Goal: Task Accomplishment & Management: Manage account settings

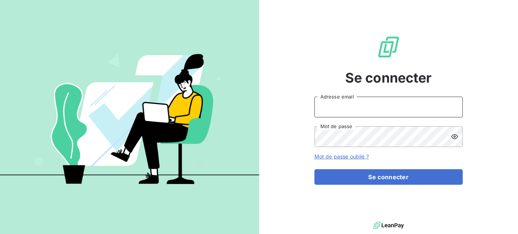
click at [343, 110] on input "Adresse email" at bounding box center [388, 107] width 148 height 21
type input "[EMAIL_ADDRESS][DOMAIN_NAME]"
click at [453, 137] on icon at bounding box center [454, 136] width 7 height 7
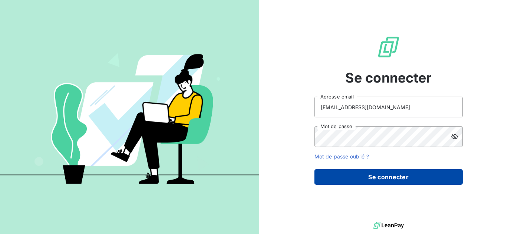
click at [384, 178] on button "Se connecter" at bounding box center [388, 177] width 148 height 16
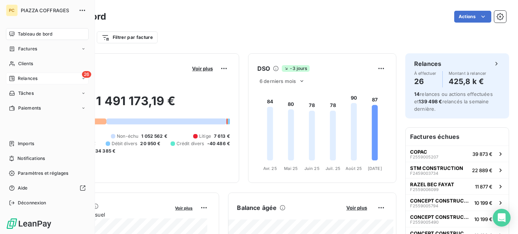
click at [31, 80] on span "Relances" at bounding box center [28, 78] width 20 height 7
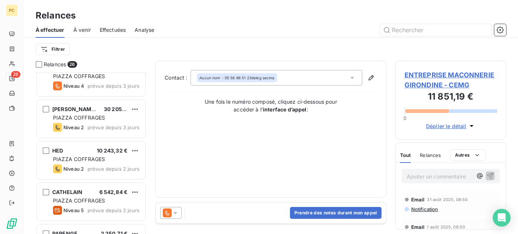
scroll to position [148, 0]
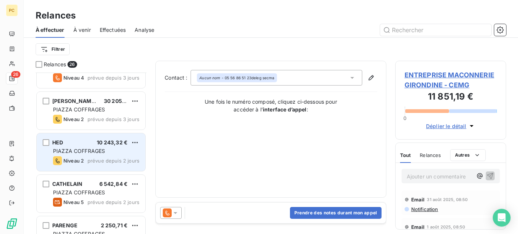
click at [81, 145] on div "HED 10 243,32 €" at bounding box center [96, 142] width 86 height 7
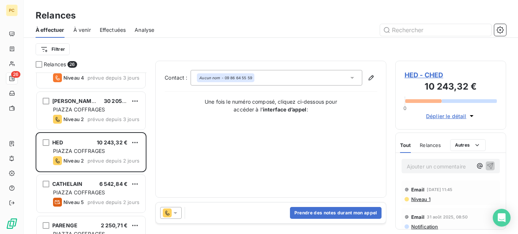
click at [437, 116] on span "Déplier le détail" at bounding box center [446, 116] width 40 height 8
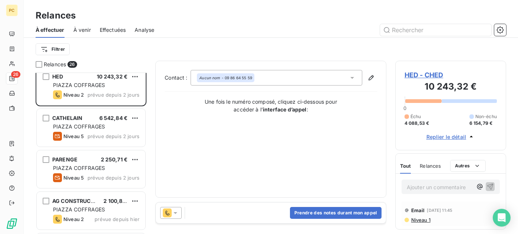
scroll to position [222, 0]
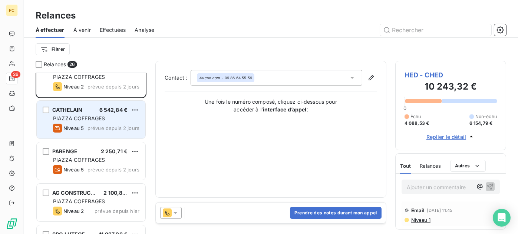
click at [91, 118] on span "PIAZZA COFFRAGES" at bounding box center [79, 118] width 52 height 6
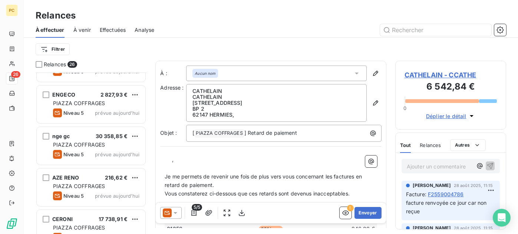
scroll to position [918, 0]
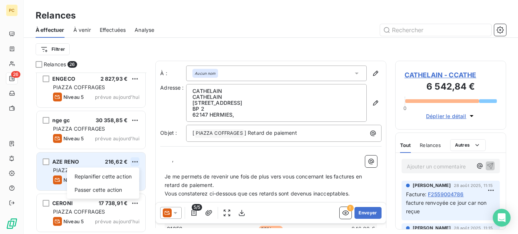
click at [135, 161] on html "PC 26 Relances À effectuer À venir Effectuées Analyse Filtrer Relances 26 TRIBA…" at bounding box center [259, 117] width 518 height 234
click at [118, 189] on div "Passer cette action" at bounding box center [103, 190] width 66 height 12
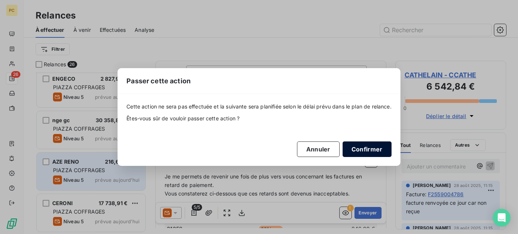
click at [367, 150] on button "Confirmer" at bounding box center [367, 150] width 49 height 16
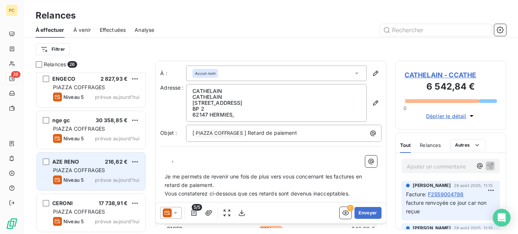
scroll to position [876, 0]
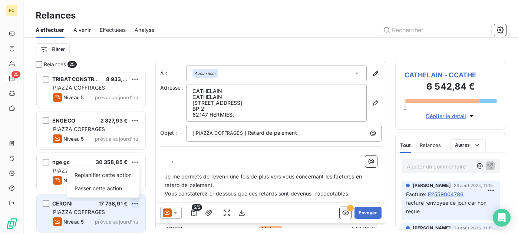
click at [134, 203] on html "PC 25 Relances À effectuer À venir Effectuées Analyse Filtrer Relances 25 HARRI…" at bounding box center [259, 117] width 518 height 234
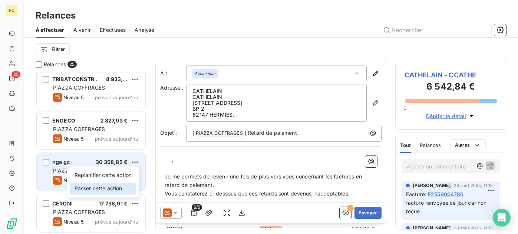
click at [109, 185] on div "Passer cette action" at bounding box center [103, 189] width 66 height 12
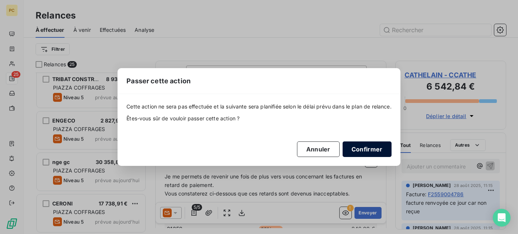
click at [360, 150] on button "Confirmer" at bounding box center [367, 150] width 49 height 16
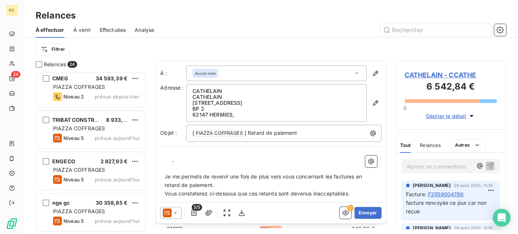
scroll to position [835, 0]
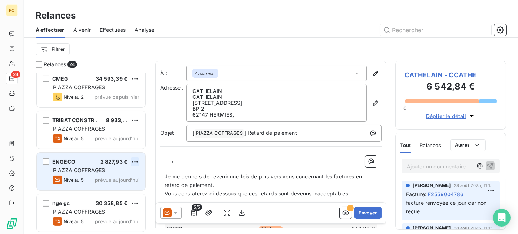
click at [134, 161] on html "PC 24 Relances À effectuer À venir Effectuées Analyse Filtrer Relances 24 RAZEL…" at bounding box center [259, 117] width 518 height 234
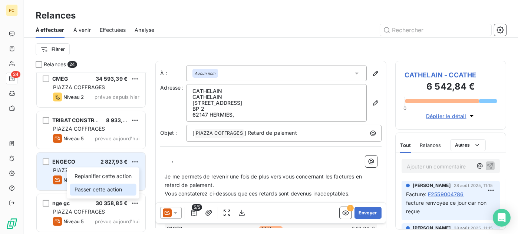
click at [117, 189] on div "Passer cette action" at bounding box center [103, 190] width 66 height 12
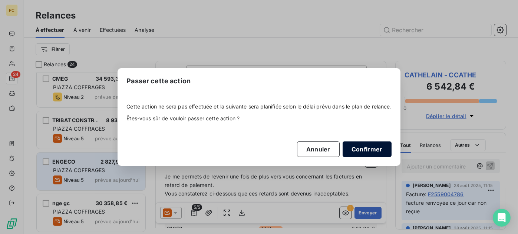
drag, startPoint x: 357, startPoint y: 148, endPoint x: 347, endPoint y: 148, distance: 10.4
click at [358, 148] on button "Confirmer" at bounding box center [367, 150] width 49 height 16
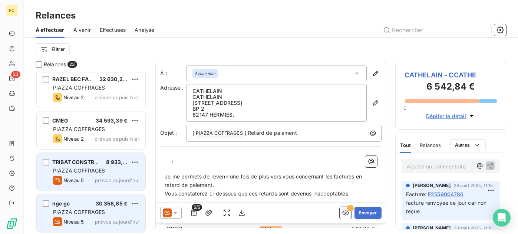
scroll to position [793, 0]
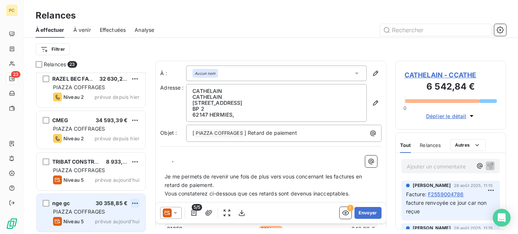
click at [135, 203] on html "PC 23 Relances À effectuer À venir Effectuées Analyse Filtrer Relances 23 CGC C…" at bounding box center [259, 117] width 518 height 234
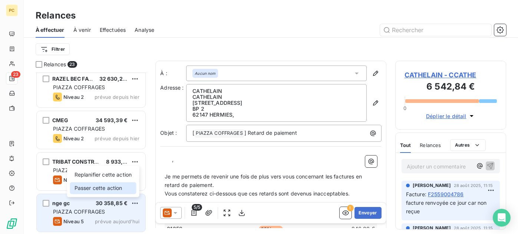
click at [113, 188] on div "Passer cette action" at bounding box center [103, 188] width 66 height 12
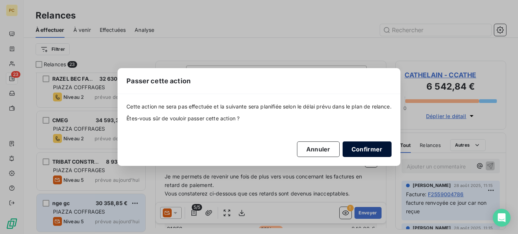
click at [371, 152] on button "Confirmer" at bounding box center [367, 150] width 49 height 16
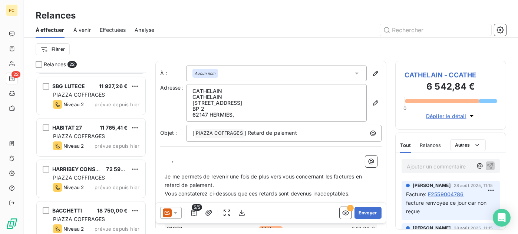
scroll to position [297, 0]
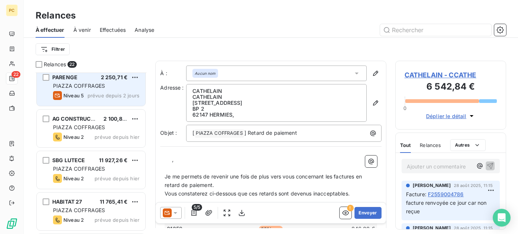
click at [90, 80] on div "PARENGE 2 250,71 €" at bounding box center [96, 77] width 86 height 7
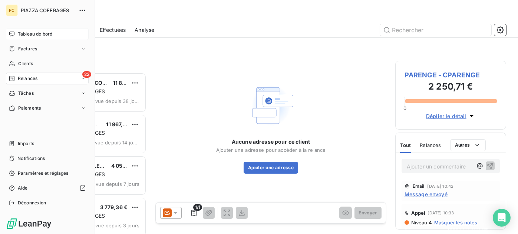
click at [26, 32] on span "Tableau de bord" at bounding box center [35, 34] width 34 height 7
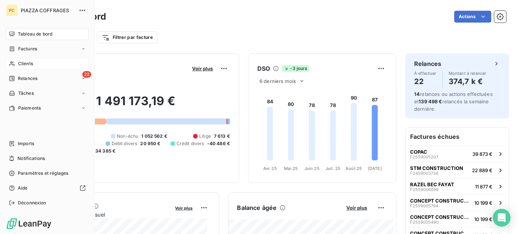
click at [26, 63] on span "Clients" at bounding box center [25, 63] width 15 height 7
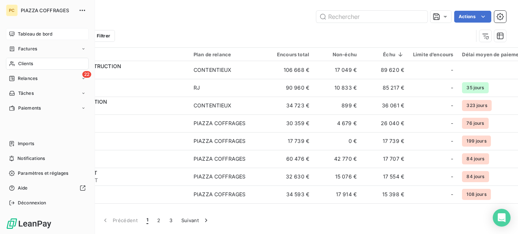
click at [33, 34] on span "Tableau de bord" at bounding box center [35, 34] width 34 height 7
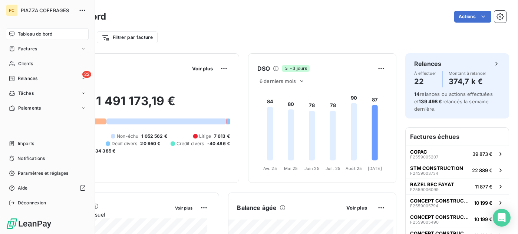
click at [33, 34] on span "Tableau de bord" at bounding box center [35, 34] width 34 height 7
click at [29, 62] on span "Clients" at bounding box center [25, 63] width 15 height 7
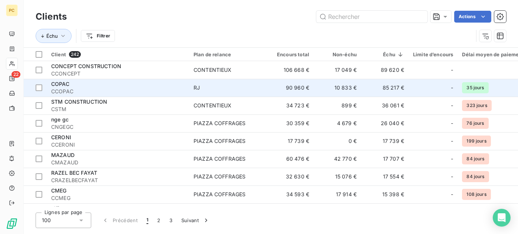
click at [104, 87] on div "COPAC" at bounding box center [117, 83] width 133 height 7
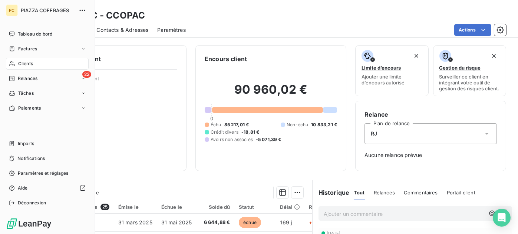
click at [27, 63] on span "Clients" at bounding box center [25, 63] width 15 height 7
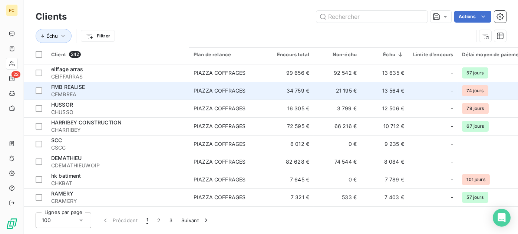
scroll to position [148, 0]
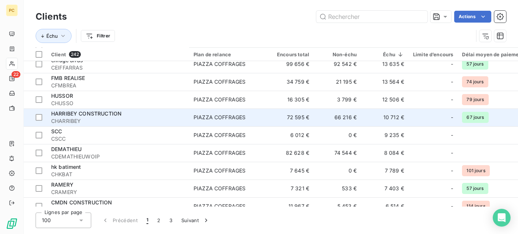
click at [99, 119] on span "CHARRIBEY" at bounding box center [117, 121] width 133 height 7
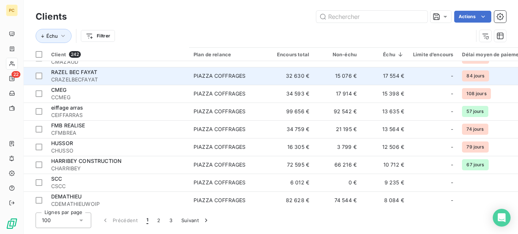
scroll to position [148, 0]
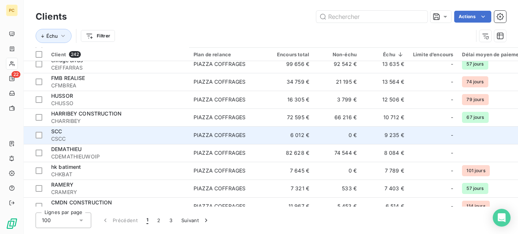
click at [60, 135] on div "SCC" at bounding box center [117, 131] width 133 height 7
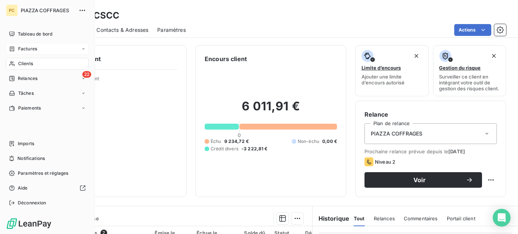
click at [25, 49] on span "Factures" at bounding box center [27, 49] width 19 height 7
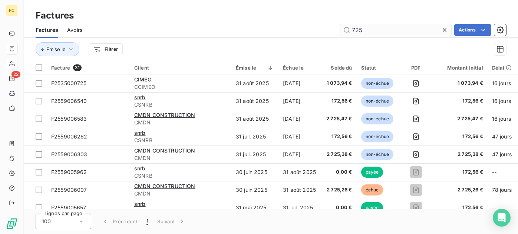
click at [373, 29] on input "725" at bounding box center [395, 30] width 111 height 12
type input "7"
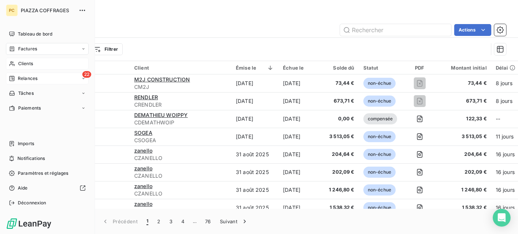
click at [20, 77] on span "Relances" at bounding box center [28, 78] width 20 height 7
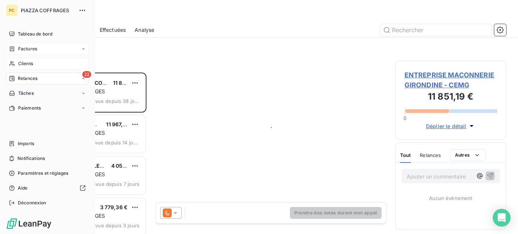
scroll to position [156, 105]
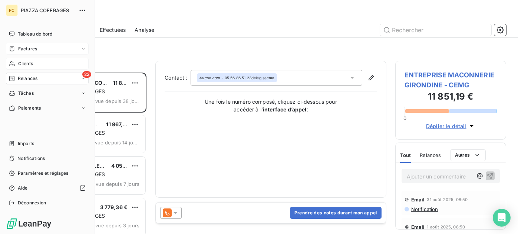
click at [26, 62] on span "Clients" at bounding box center [25, 63] width 15 height 7
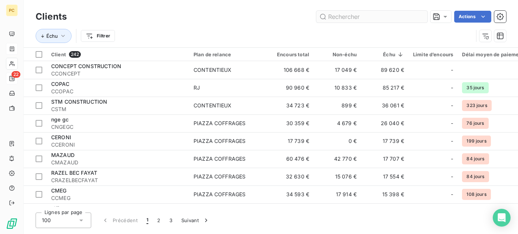
click at [336, 20] on input "text" at bounding box center [371, 17] width 111 height 12
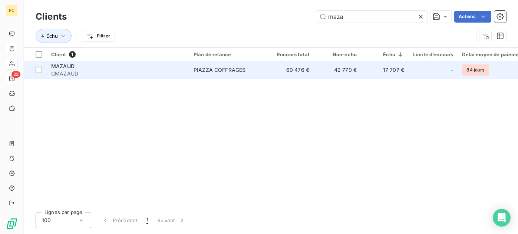
type input "maza"
click at [121, 73] on span "CMAZAUD" at bounding box center [117, 73] width 133 height 7
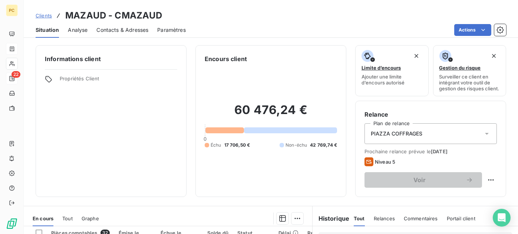
click at [116, 31] on span "Contacts & Adresses" at bounding box center [122, 29] width 52 height 7
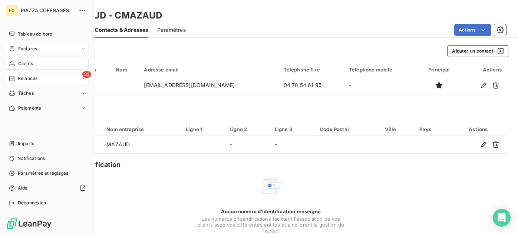
click at [29, 48] on span "Factures" at bounding box center [27, 49] width 19 height 7
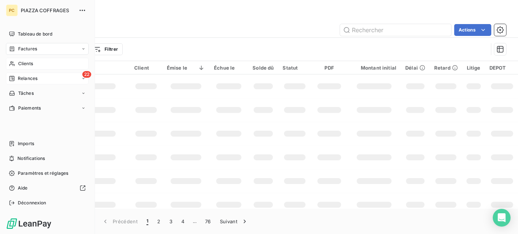
click at [44, 78] on div "22 Relances" at bounding box center [47, 79] width 83 height 12
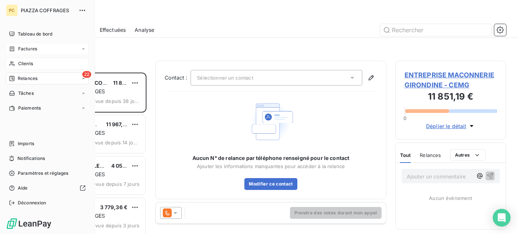
scroll to position [156, 105]
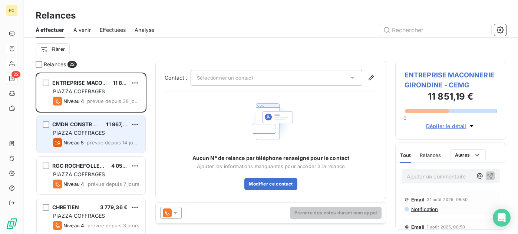
click at [99, 131] on span "PIAZZA COFFRAGES" at bounding box center [79, 133] width 52 height 6
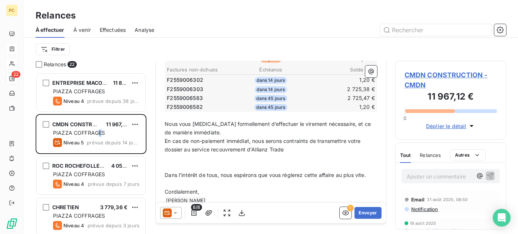
scroll to position [202, 0]
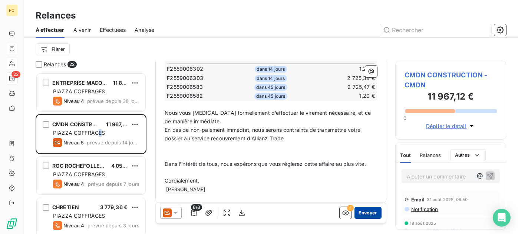
click at [365, 213] on button "Envoyer" at bounding box center [367, 213] width 27 height 12
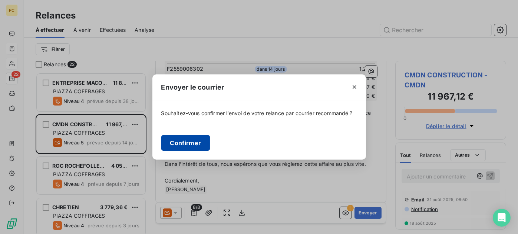
click at [195, 139] on button "Confirmer" at bounding box center [185, 143] width 49 height 16
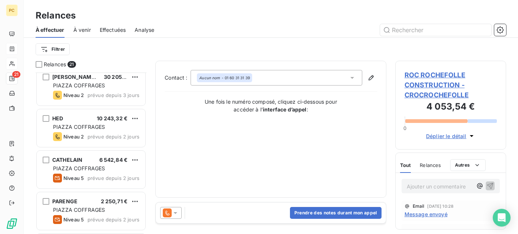
scroll to position [148, 0]
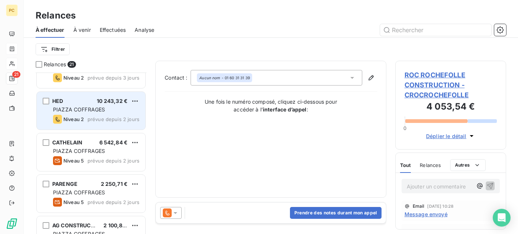
click at [103, 113] on div "PIAZZA COFFRAGES" at bounding box center [96, 109] width 86 height 7
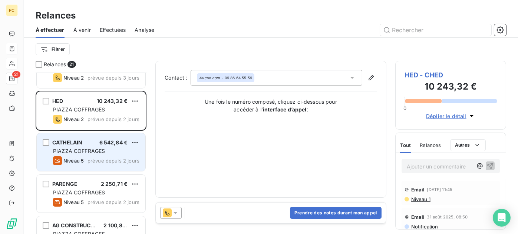
click at [95, 146] on div "CATHELAIN 6 542,84 € PIAZZA COFFRAGES Niveau 5 prévue depuis 2 jours" at bounding box center [91, 152] width 109 height 38
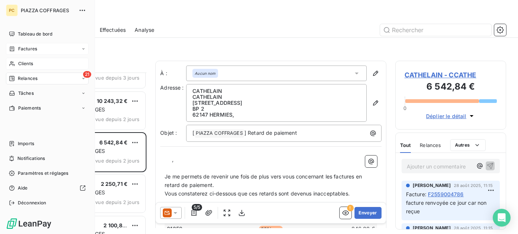
click at [29, 63] on span "Clients" at bounding box center [25, 63] width 15 height 7
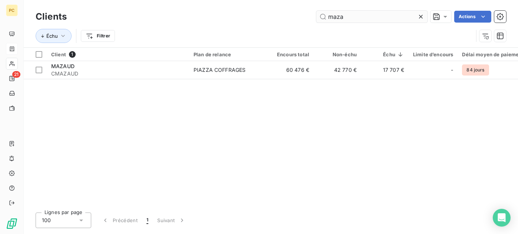
drag, startPoint x: 344, startPoint y: 19, endPoint x: 326, endPoint y: 19, distance: 17.4
click at [326, 19] on input "maza" at bounding box center [371, 17] width 111 height 12
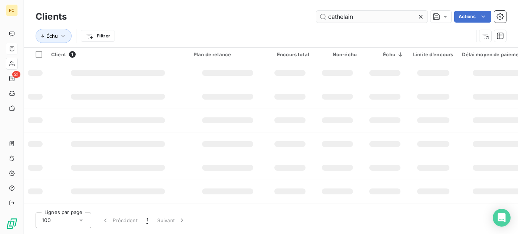
type input "cathelain"
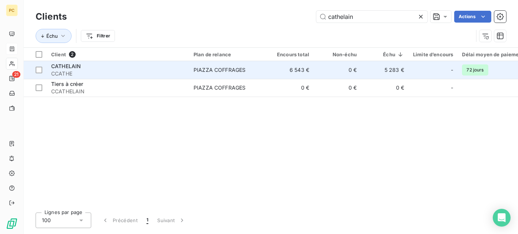
click at [313, 70] on td "6 543 €" at bounding box center [289, 70] width 47 height 18
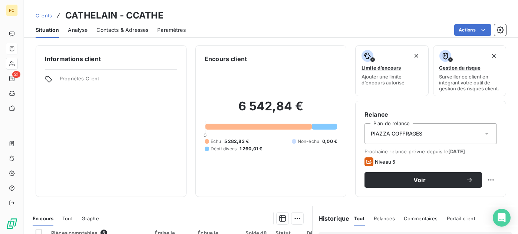
click at [130, 30] on span "Contacts & Adresses" at bounding box center [122, 29] width 52 height 7
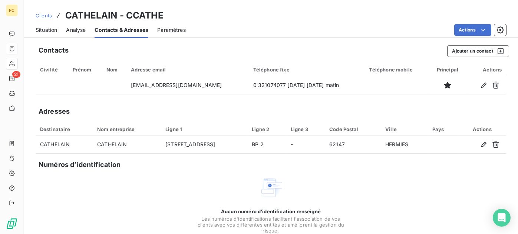
click at [43, 29] on span "Situation" at bounding box center [47, 29] width 22 height 7
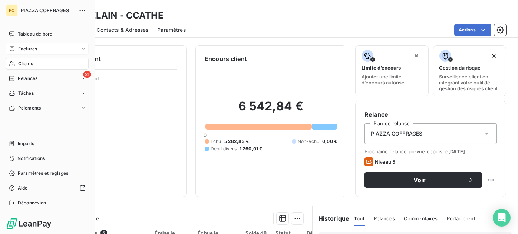
click at [14, 77] on icon at bounding box center [12, 79] width 6 height 6
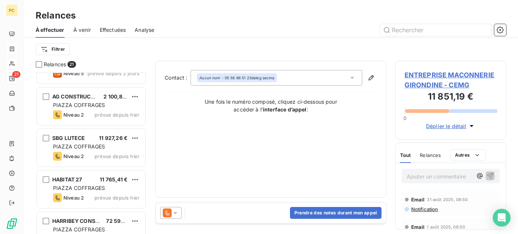
scroll to position [297, 0]
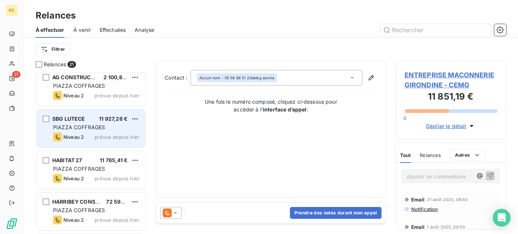
click at [103, 122] on div "SBG LUTECE 11 927,26 € PIAZZA COFFRAGES Niveau 2 prévue depuis [DATE]" at bounding box center [91, 129] width 109 height 38
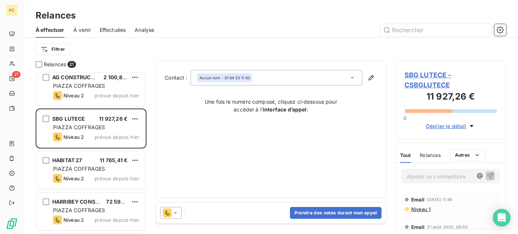
click at [442, 128] on span "Déplier le détail" at bounding box center [446, 126] width 40 height 8
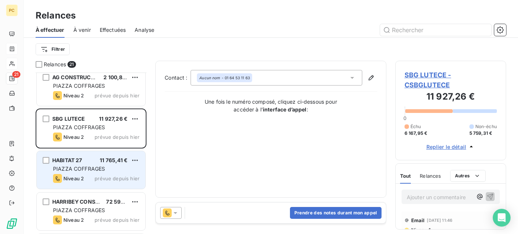
scroll to position [371, 0]
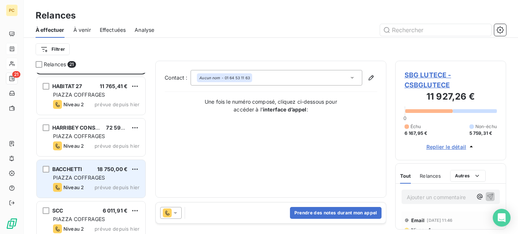
click at [86, 178] on span "PIAZZA COFFRAGES" at bounding box center [79, 178] width 52 height 6
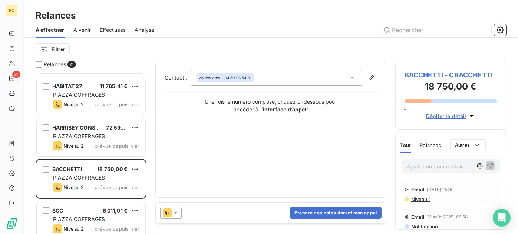
click at [449, 115] on span "Déplier le détail" at bounding box center [446, 116] width 40 height 8
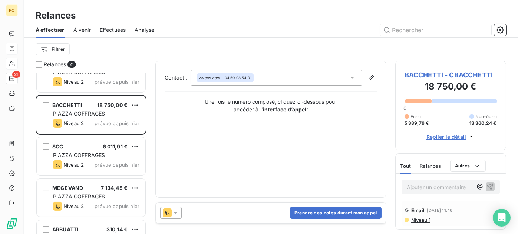
scroll to position [445, 0]
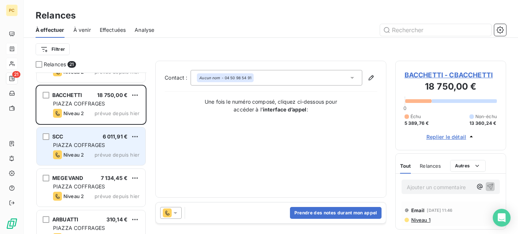
click at [97, 148] on span "PIAZZA COFFRAGES" at bounding box center [79, 145] width 52 height 6
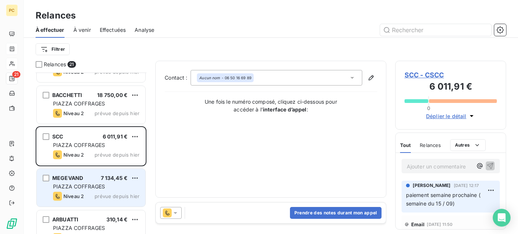
click at [95, 187] on span "PIAZZA COFFRAGES" at bounding box center [79, 187] width 52 height 6
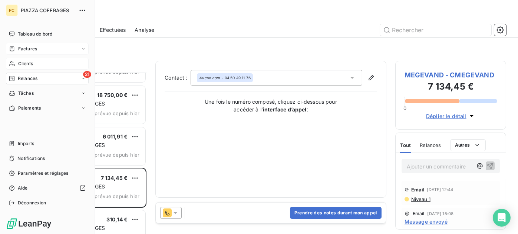
click at [29, 80] on span "Relances" at bounding box center [28, 78] width 20 height 7
click at [28, 65] on span "Clients" at bounding box center [25, 63] width 15 height 7
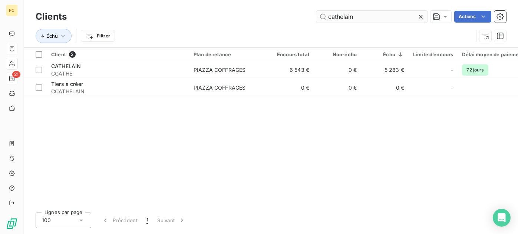
drag, startPoint x: 364, startPoint y: 20, endPoint x: 328, endPoint y: 20, distance: 35.6
click at [328, 20] on input "cathelain" at bounding box center [371, 17] width 111 height 12
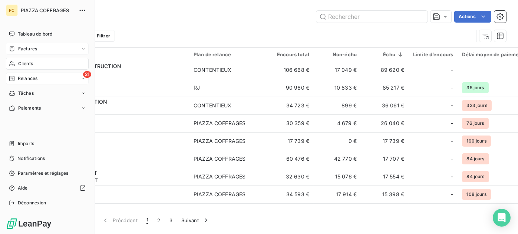
click at [20, 78] on span "Relances" at bounding box center [28, 78] width 20 height 7
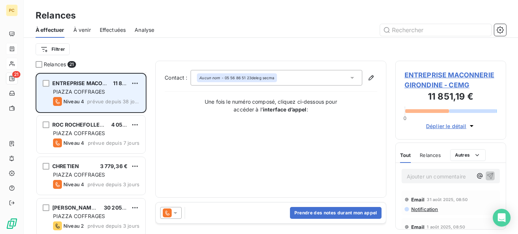
scroll to position [74, 0]
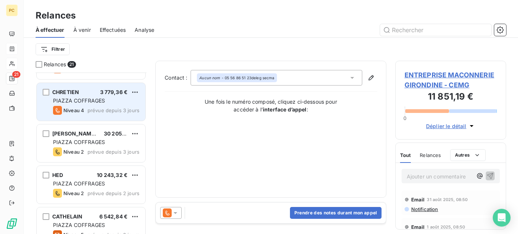
click at [93, 98] on span "PIAZZA COFFRAGES" at bounding box center [79, 101] width 52 height 6
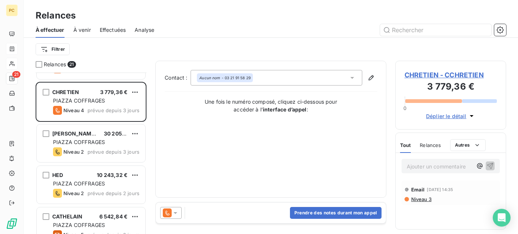
click at [442, 115] on span "Déplier le détail" at bounding box center [446, 116] width 40 height 8
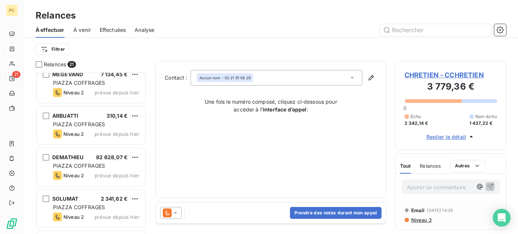
scroll to position [593, 0]
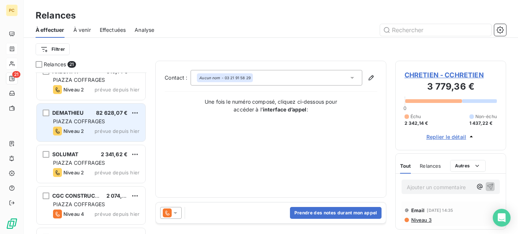
click at [98, 123] on span "PIAZZA COFFRAGES" at bounding box center [79, 121] width 52 height 6
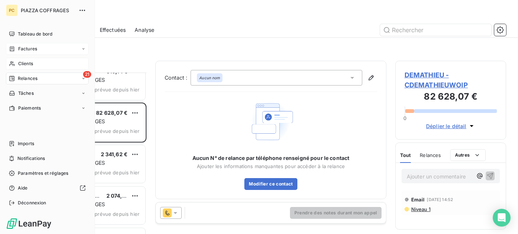
click at [26, 80] on span "Relances" at bounding box center [28, 78] width 20 height 7
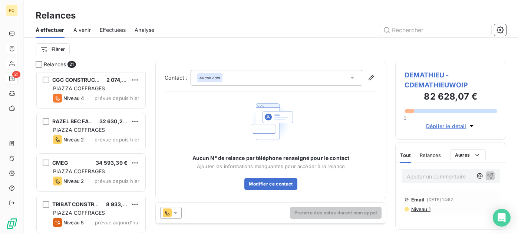
scroll to position [710, 0]
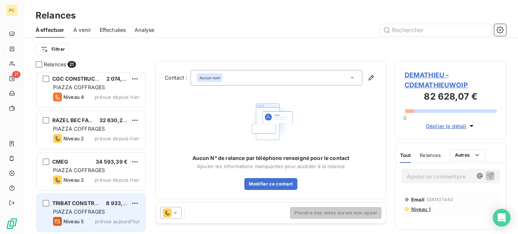
drag, startPoint x: 90, startPoint y: 212, endPoint x: 95, endPoint y: 211, distance: 4.9
click at [90, 212] on span "PIAZZA COFFRAGES" at bounding box center [79, 212] width 52 height 6
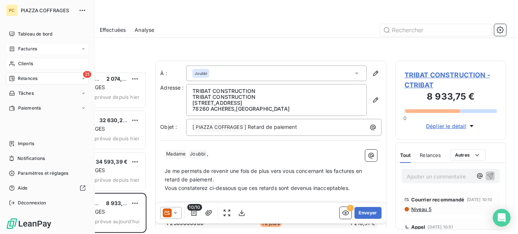
click at [26, 61] on span "Clients" at bounding box center [25, 63] width 15 height 7
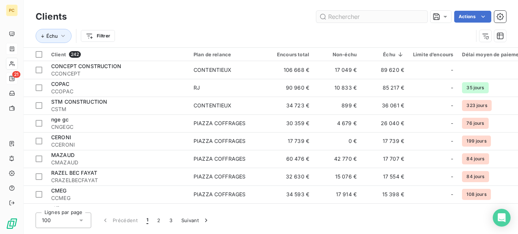
click at [328, 15] on input "text" at bounding box center [371, 17] width 111 height 12
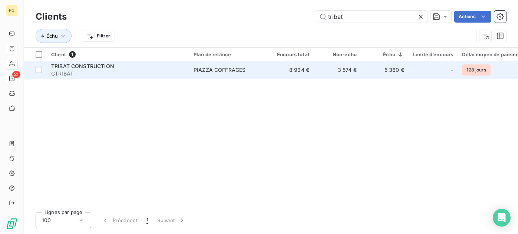
type input "tribat"
click at [247, 71] on span "PIAZZA COFFRAGES" at bounding box center [228, 69] width 68 height 7
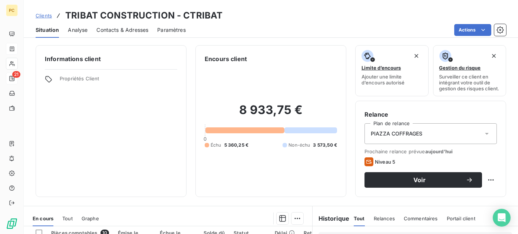
click at [116, 26] on span "Contacts & Adresses" at bounding box center [122, 29] width 52 height 7
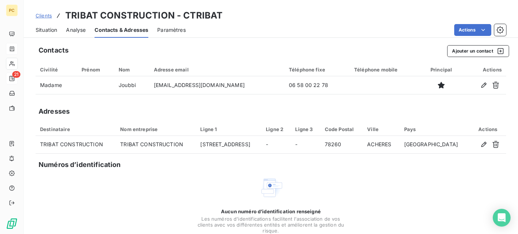
click at [47, 28] on span "Situation" at bounding box center [47, 29] width 22 height 7
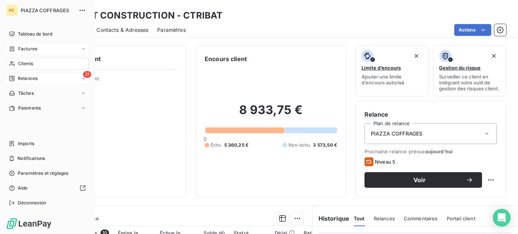
click at [25, 80] on span "Relances" at bounding box center [28, 78] width 20 height 7
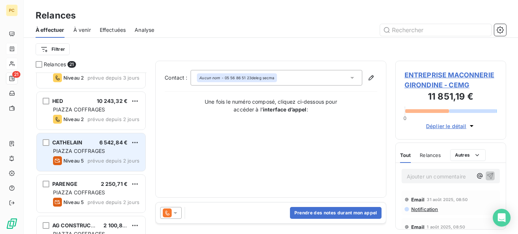
scroll to position [222, 0]
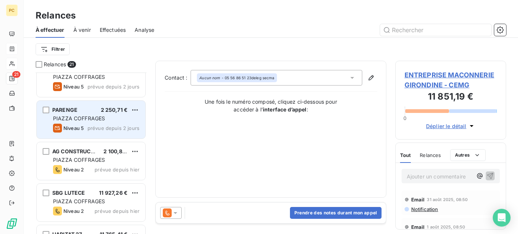
click at [86, 118] on span "PIAZZA COFFRAGES" at bounding box center [79, 118] width 52 height 6
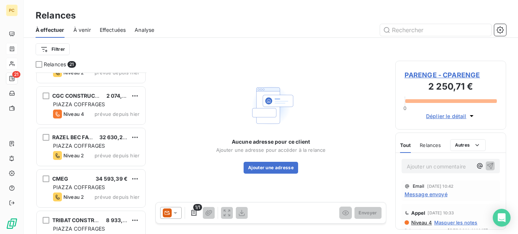
scroll to position [710, 0]
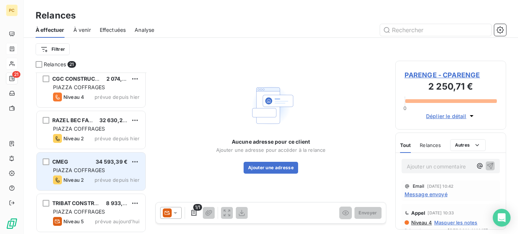
click at [75, 169] on span "PIAZZA COFFRAGES" at bounding box center [79, 170] width 52 height 6
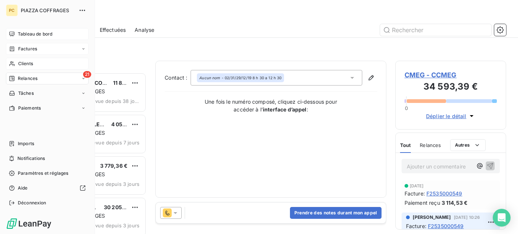
click at [37, 33] on span "Tableau de bord" at bounding box center [35, 34] width 34 height 7
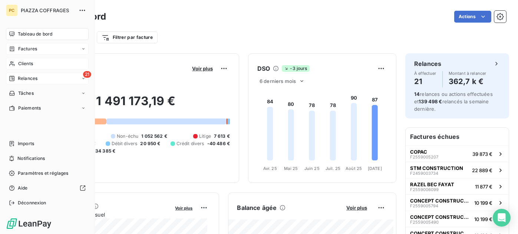
click at [26, 79] on span "Relances" at bounding box center [28, 78] width 20 height 7
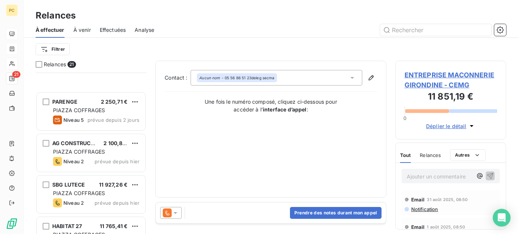
scroll to position [297, 0]
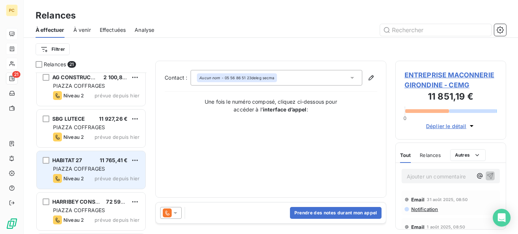
click at [92, 166] on span "PIAZZA COFFRAGES" at bounding box center [79, 169] width 52 height 6
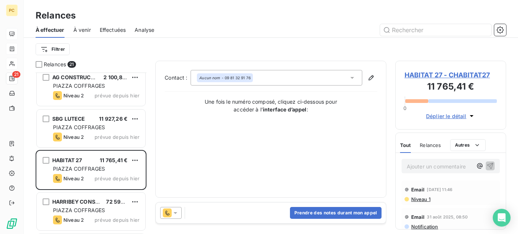
click at [452, 118] on span "Déplier le détail" at bounding box center [446, 116] width 40 height 8
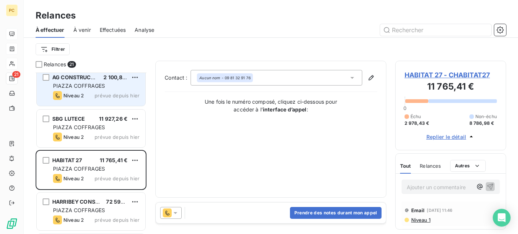
click at [99, 91] on div "Niveau 2 prévue depuis hier" at bounding box center [96, 95] width 86 height 9
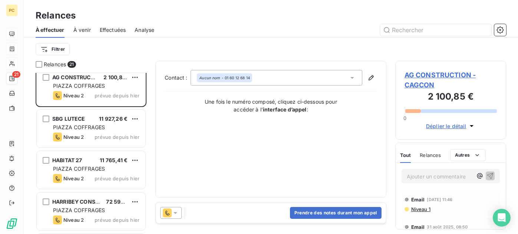
click at [439, 128] on span "Déplier le détail" at bounding box center [446, 126] width 40 height 8
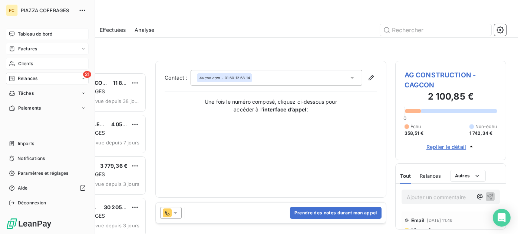
click at [30, 33] on span "Tableau de bord" at bounding box center [35, 34] width 34 height 7
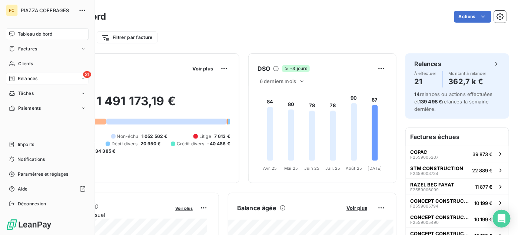
click at [29, 77] on span "Relances" at bounding box center [28, 78] width 20 height 7
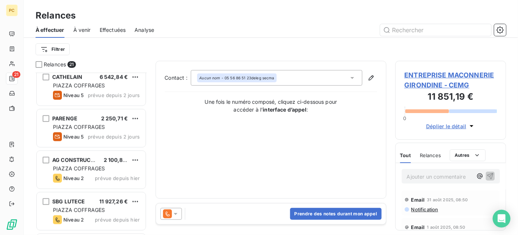
scroll to position [222, 0]
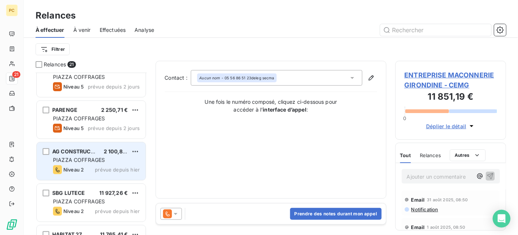
click at [80, 161] on span "PIAZZA COFFRAGES" at bounding box center [79, 160] width 52 height 6
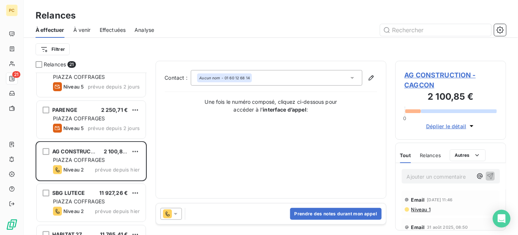
click at [444, 125] on span "Déplier le détail" at bounding box center [446, 126] width 40 height 8
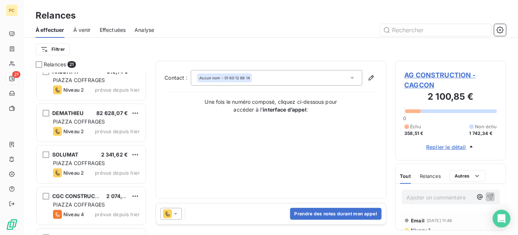
scroll to position [667, 0]
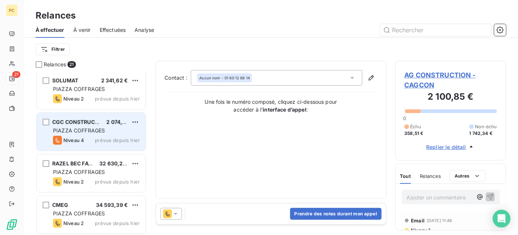
click at [80, 129] on span "PIAZZA COFFRAGES" at bounding box center [79, 130] width 52 height 6
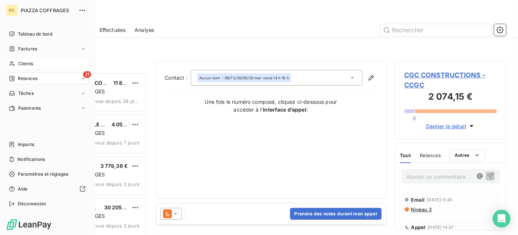
click at [29, 64] on span "Clients" at bounding box center [25, 63] width 15 height 7
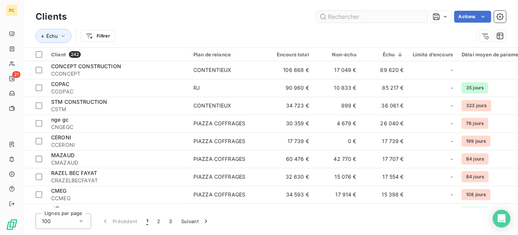
click at [328, 19] on input "text" at bounding box center [372, 17] width 111 height 12
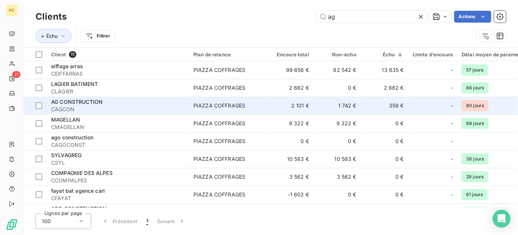
type input "ag"
click at [127, 103] on div "AG CONSTRUCTION" at bounding box center [117, 101] width 133 height 7
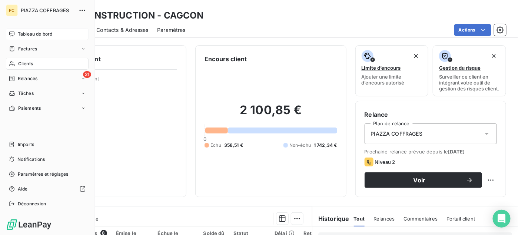
click at [41, 35] on span "Tableau de bord" at bounding box center [35, 34] width 34 height 7
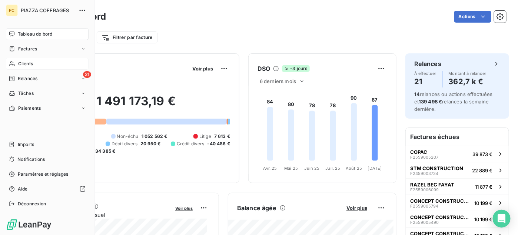
click at [41, 32] on span "Tableau de bord" at bounding box center [35, 34] width 34 height 7
click at [50, 33] on span "Tableau de bord" at bounding box center [35, 34] width 34 height 7
click at [39, 76] on div "21 Relances" at bounding box center [47, 79] width 83 height 12
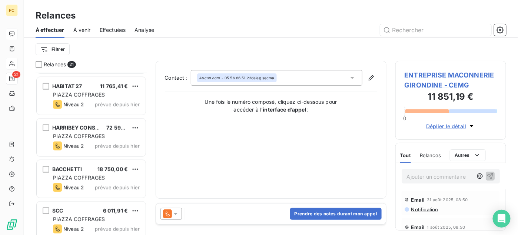
scroll to position [297, 0]
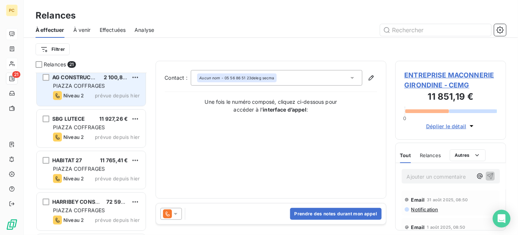
click at [86, 88] on span "PIAZZA COFFRAGES" at bounding box center [79, 86] width 52 height 6
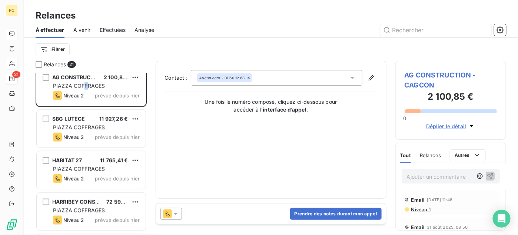
click at [437, 126] on span "Déplier le détail" at bounding box center [446, 126] width 40 height 8
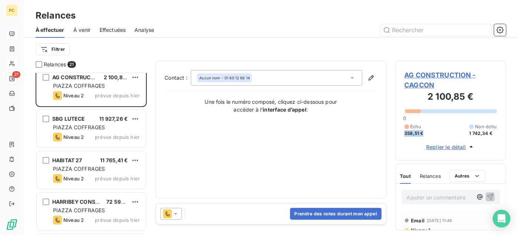
drag, startPoint x: 423, startPoint y: 131, endPoint x: 414, endPoint y: 141, distance: 12.6
click at [397, 131] on div "AG CONSTRUCTION - CAGCON 2 100,85 € 0 Échu 358,51 € Non-échu 1 742,34 € Replier…" at bounding box center [451, 111] width 111 height 100
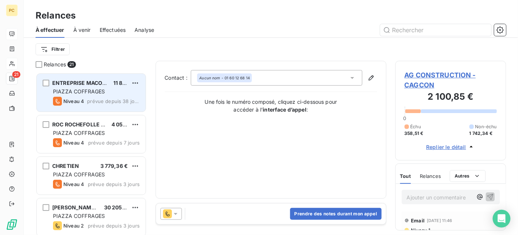
click at [92, 96] on div "ENTREPRISE MACONNERIE GIRONDINE 11 851,19 € PIAZZA COFFRAGES Niveau 4 prévue de…" at bounding box center [91, 93] width 109 height 38
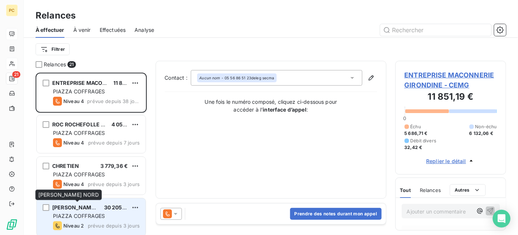
click at [89, 211] on div "[PERSON_NAME] NORD" at bounding box center [75, 207] width 46 height 7
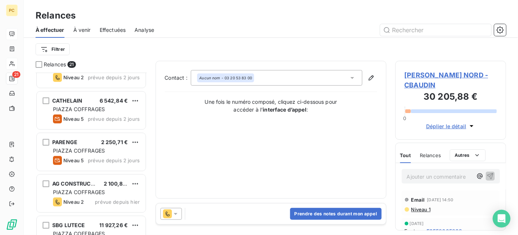
scroll to position [148, 0]
